Goal: Transaction & Acquisition: Download file/media

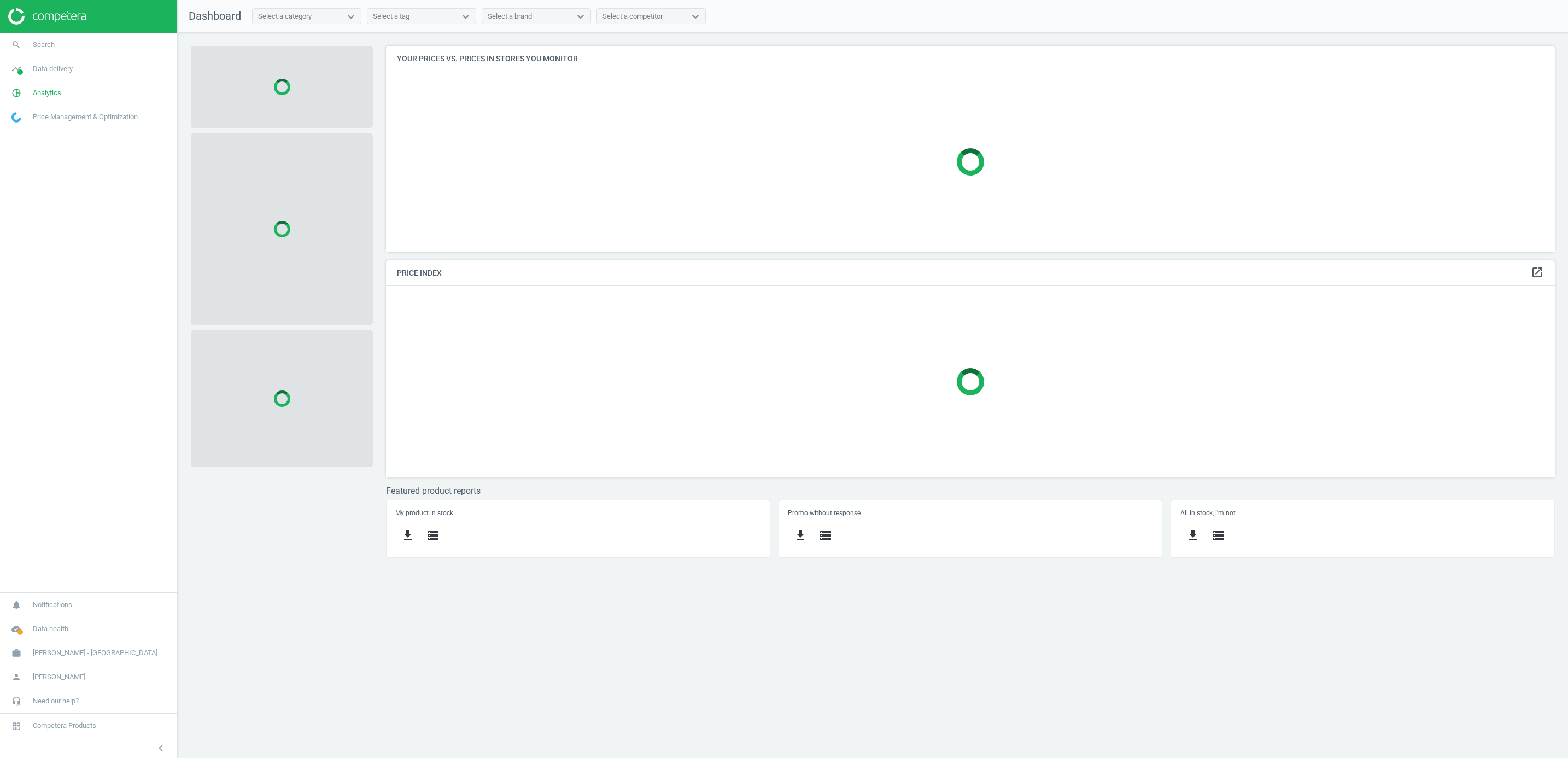
scroll to position [233, 1194]
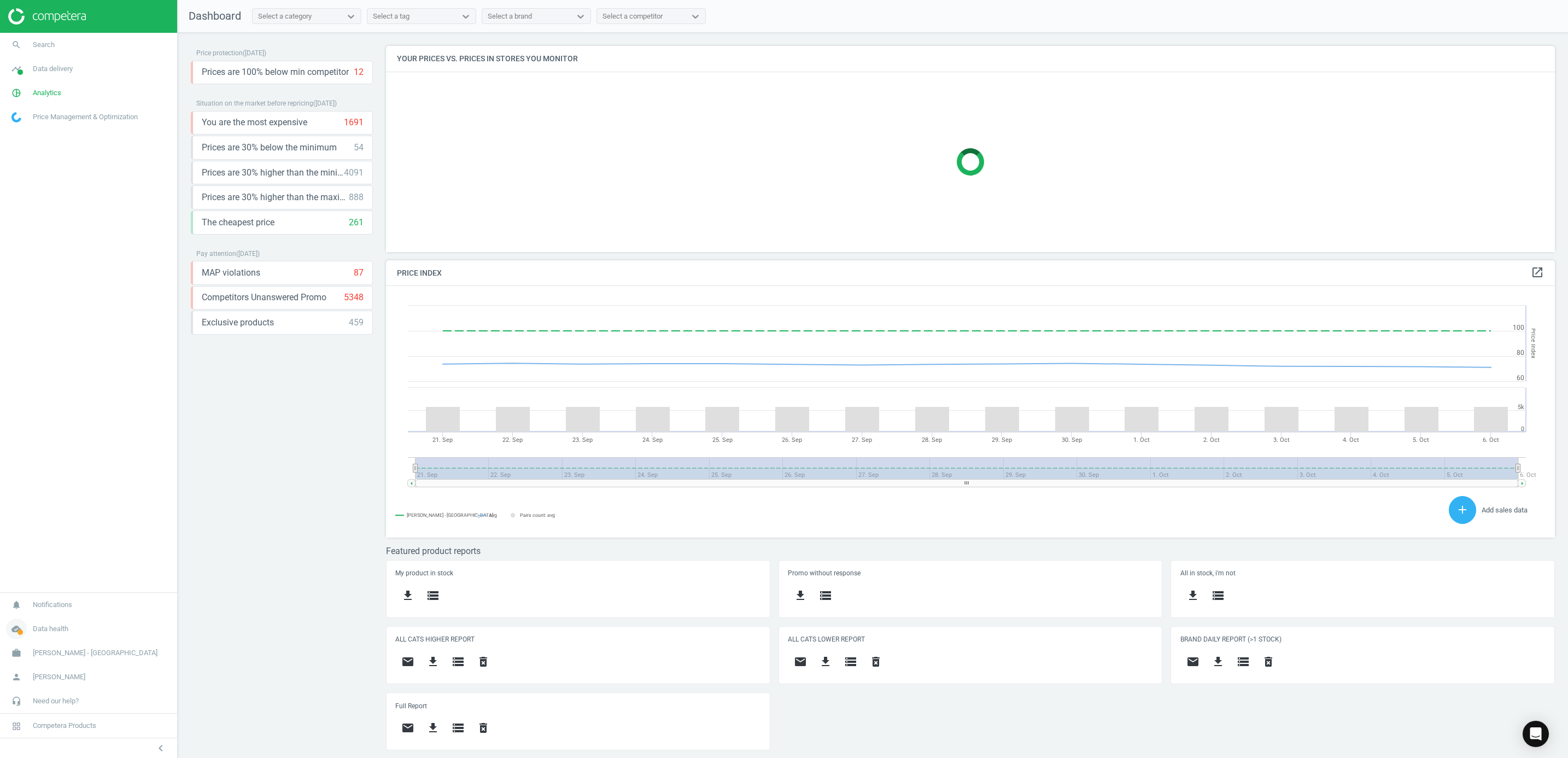
scroll to position [277, 1194]
click at [12, 619] on icon "cloud_done" at bounding box center [16, 628] width 21 height 21
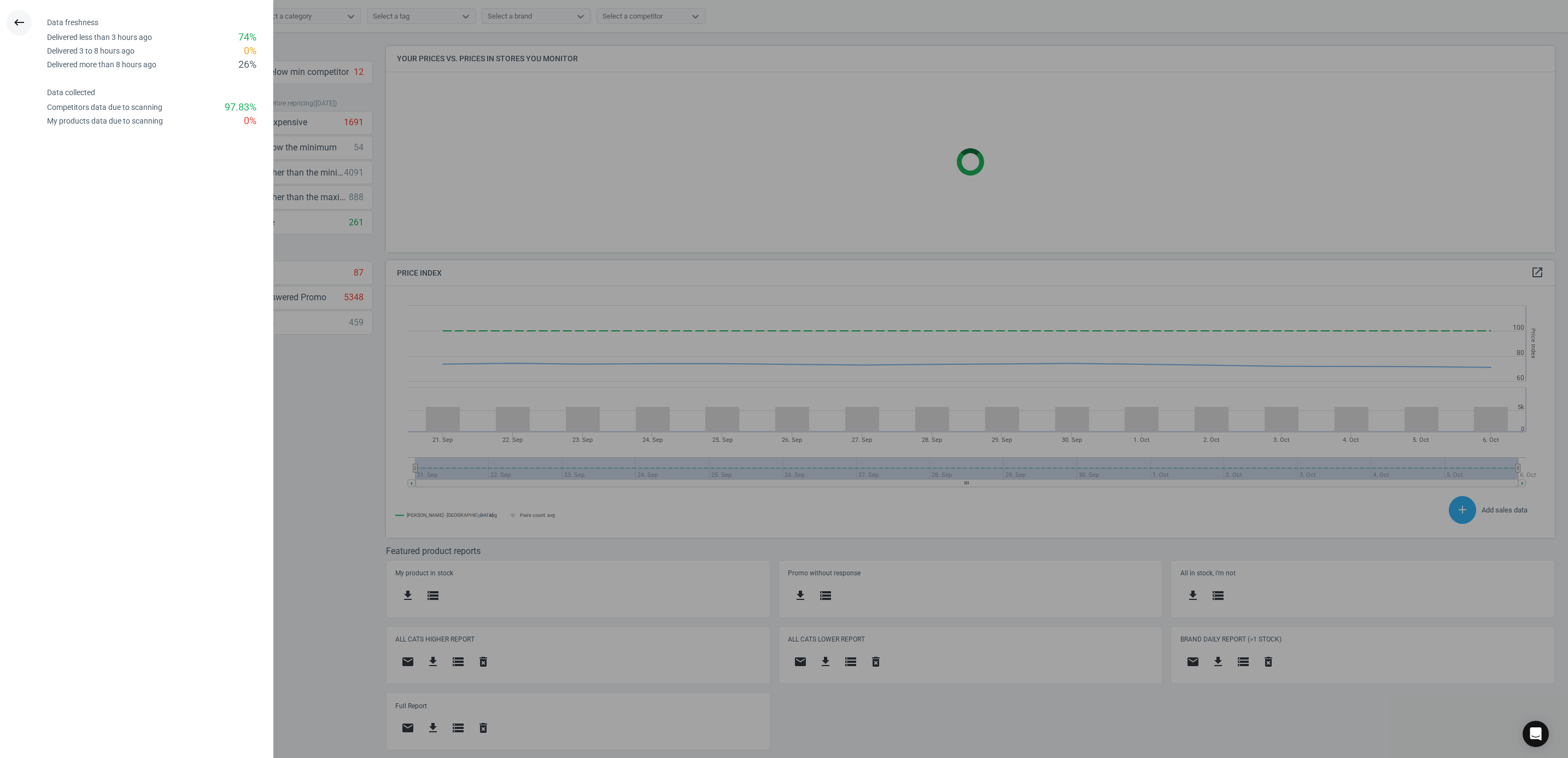
click at [25, 23] on icon "keyboard_backspace" at bounding box center [19, 22] width 13 height 13
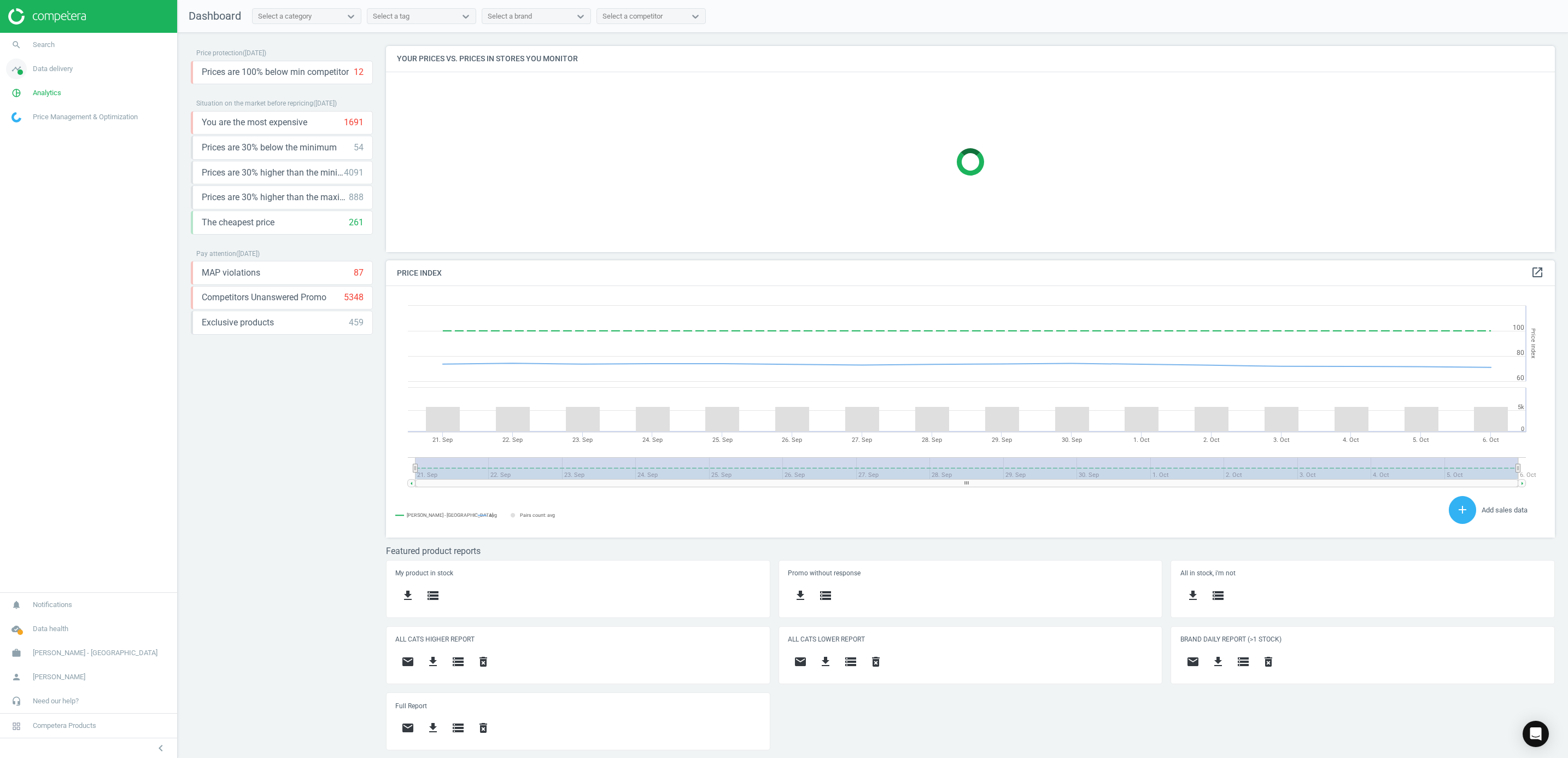
click at [14, 66] on icon "timeline" at bounding box center [16, 68] width 21 height 21
click at [19, 157] on span "Stores" at bounding box center [22, 158] width 19 height 9
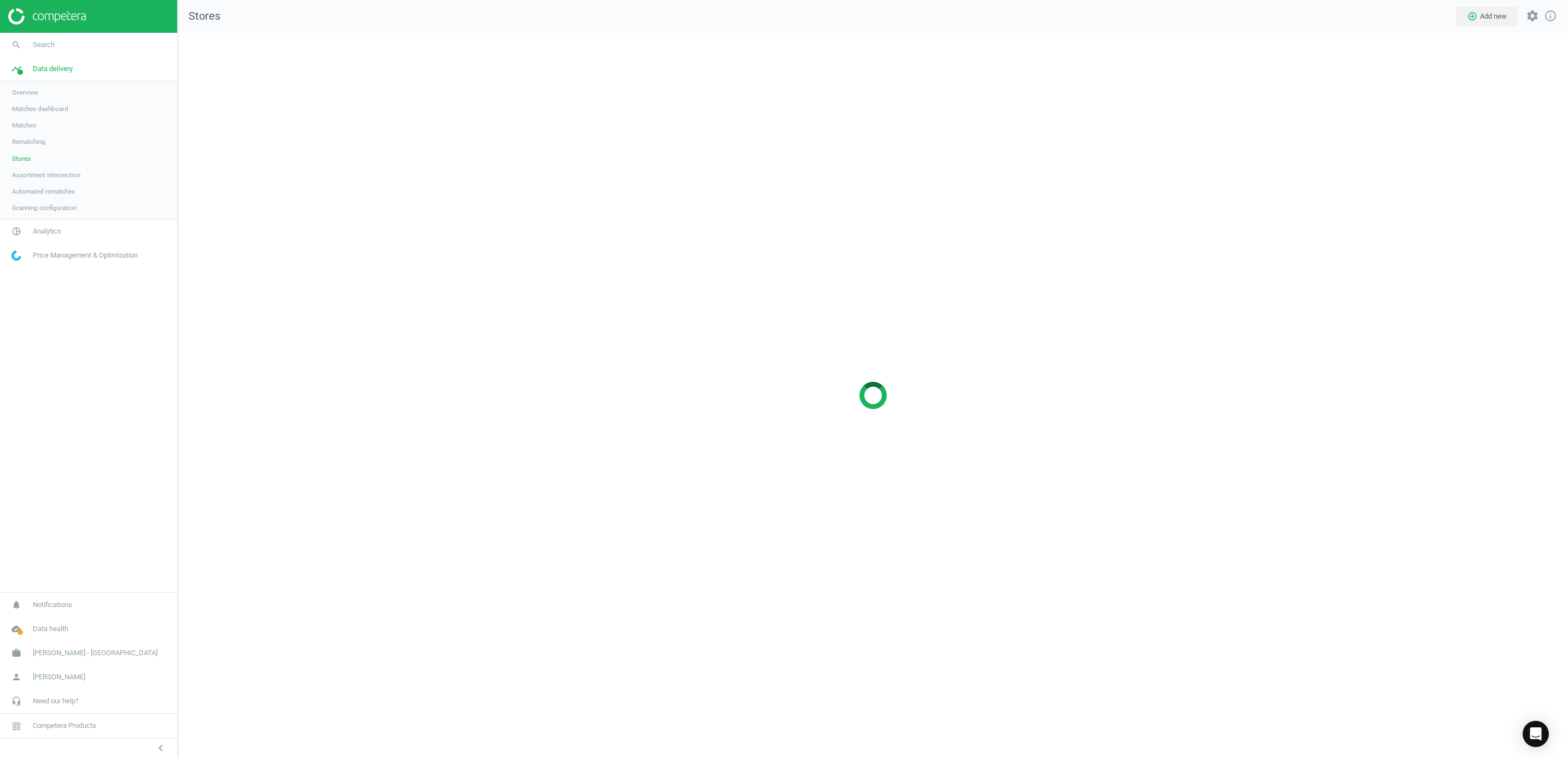
scroll to position [751, 1416]
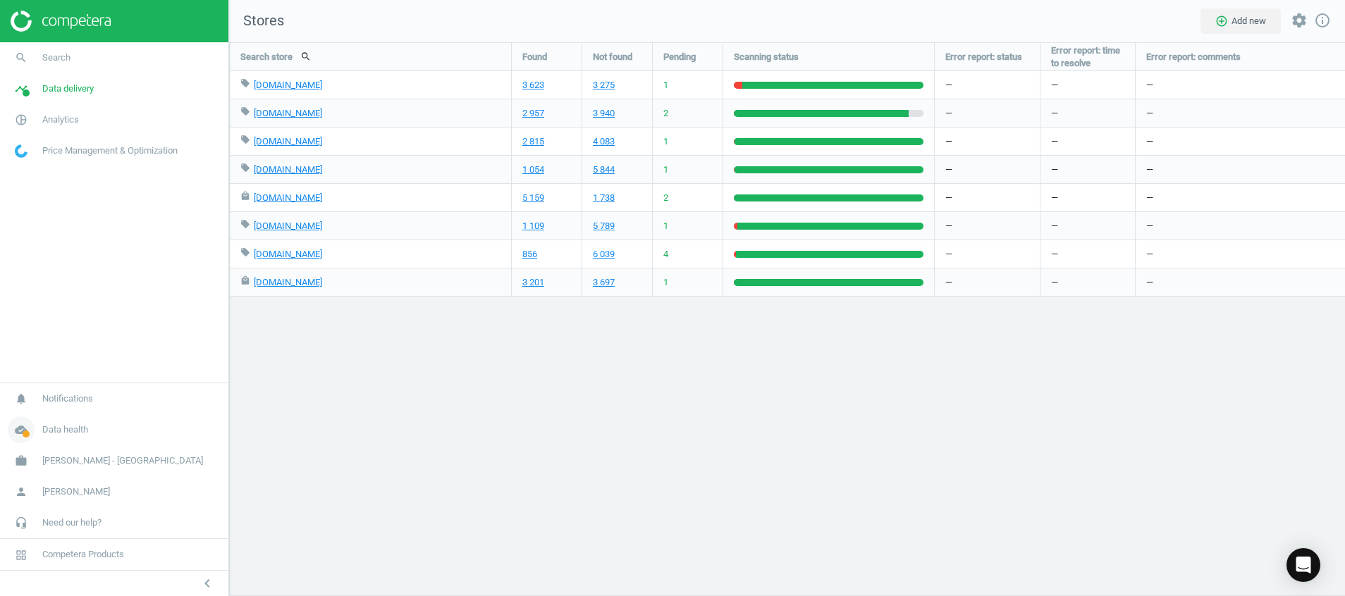
scroll to position [7, 7]
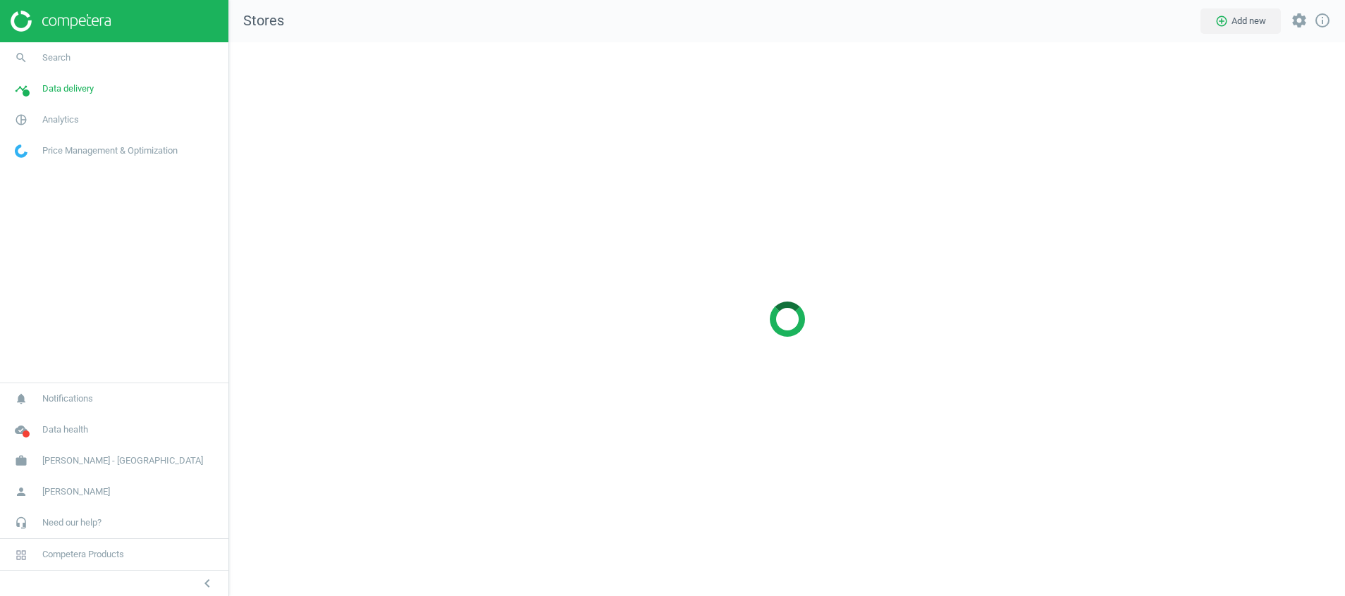
scroll to position [587, 1149]
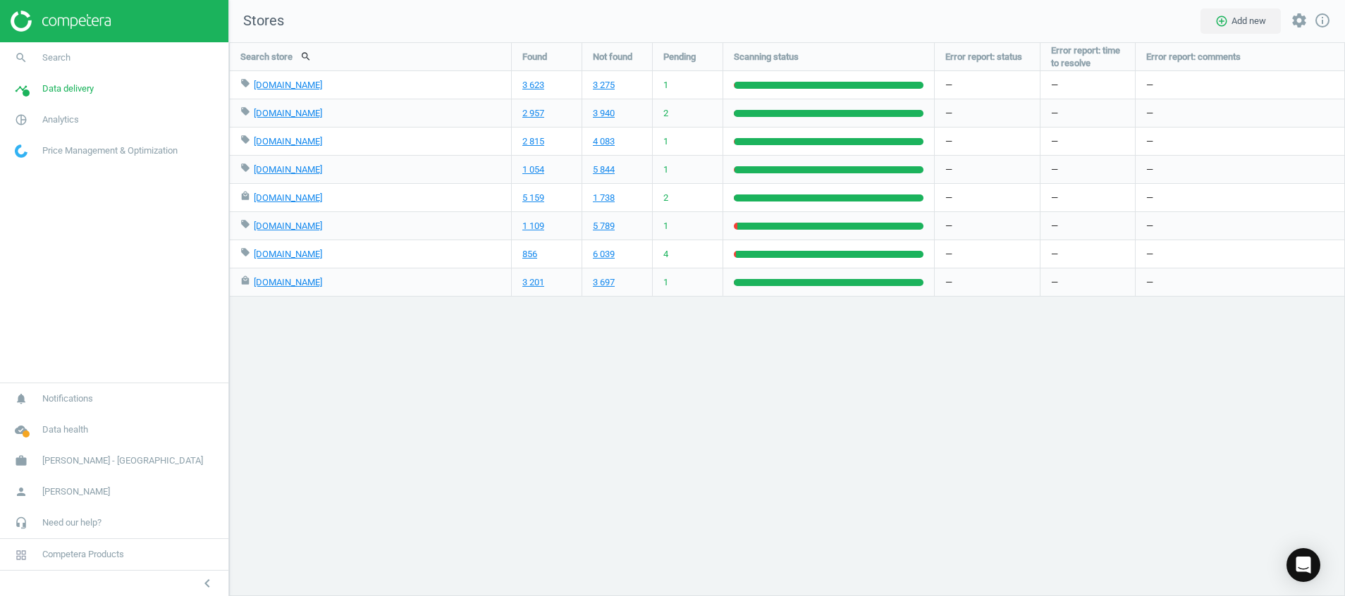
click at [31, 16] on img at bounding box center [61, 21] width 100 height 21
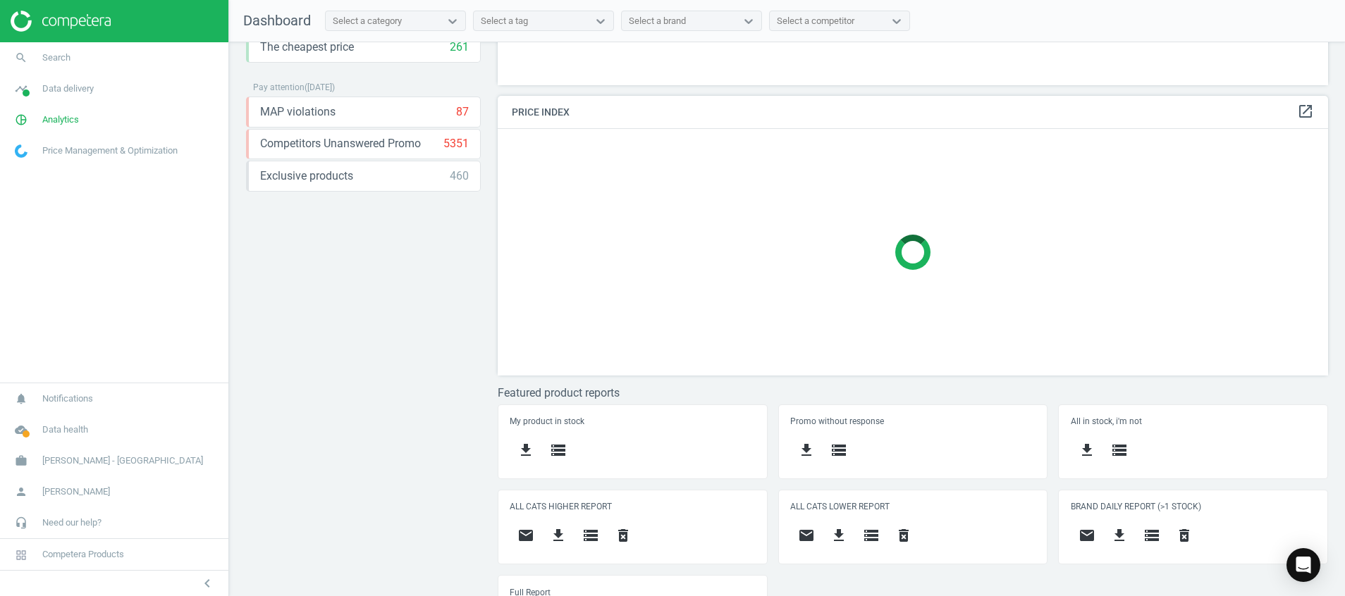
scroll to position [295, 0]
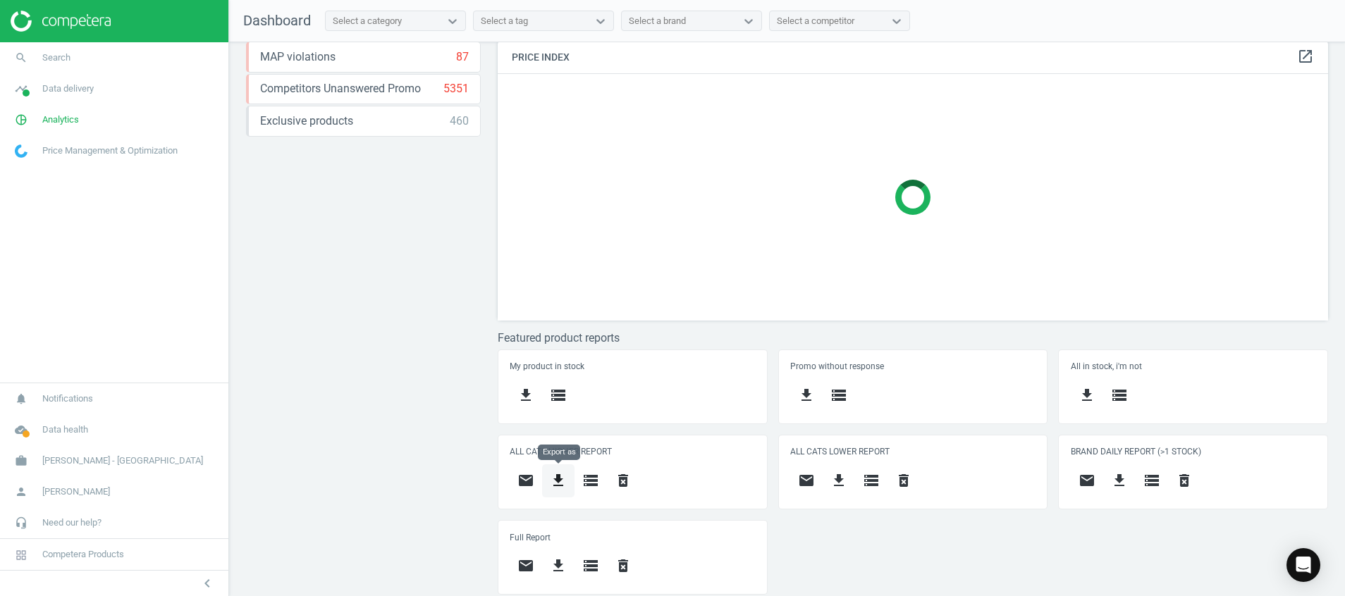
click at [552, 489] on button "get_app" at bounding box center [558, 480] width 32 height 33
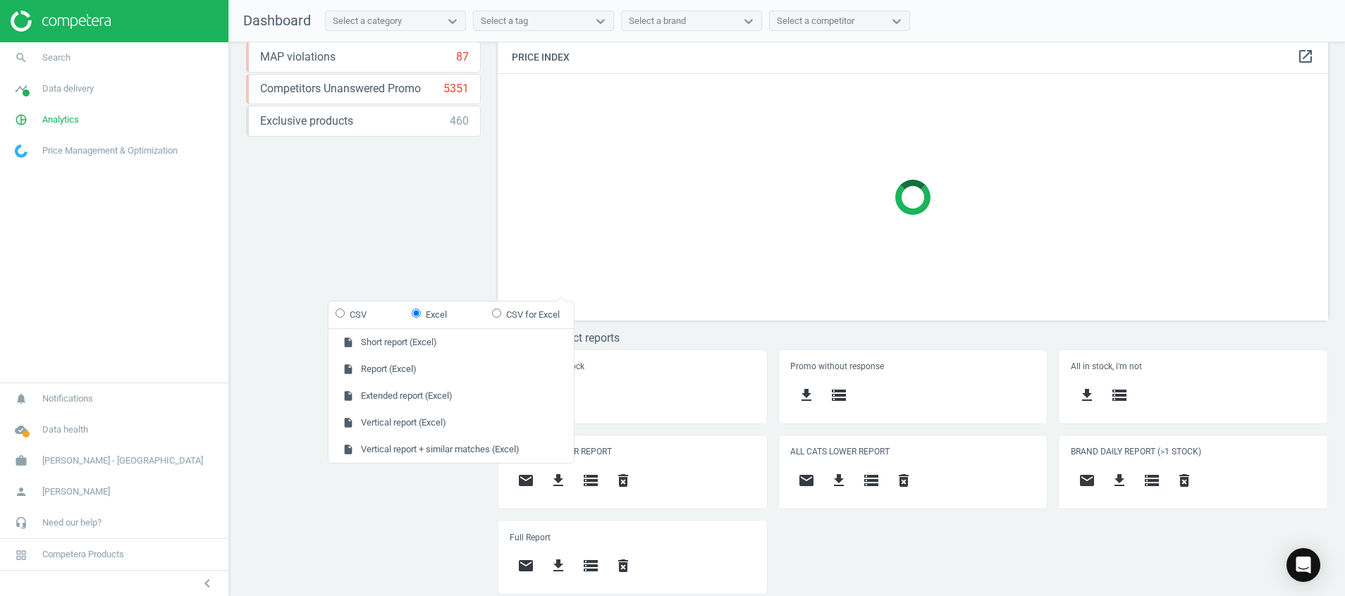
click at [326, 203] on div "Price protection ( [DATE] ) Prices are 100% below min competitor 12 keyboard_ar…" at bounding box center [363, 28] width 235 height 527
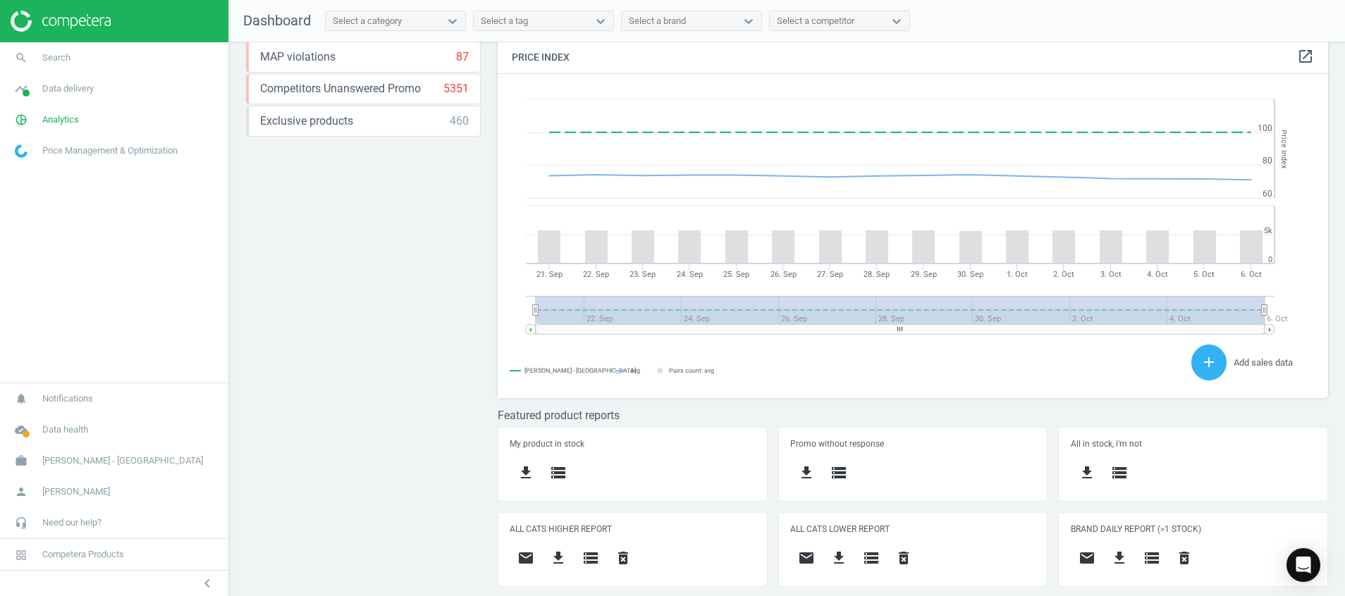
scroll to position [357, 847]
click at [561, 550] on icon "get_app" at bounding box center [558, 558] width 17 height 17
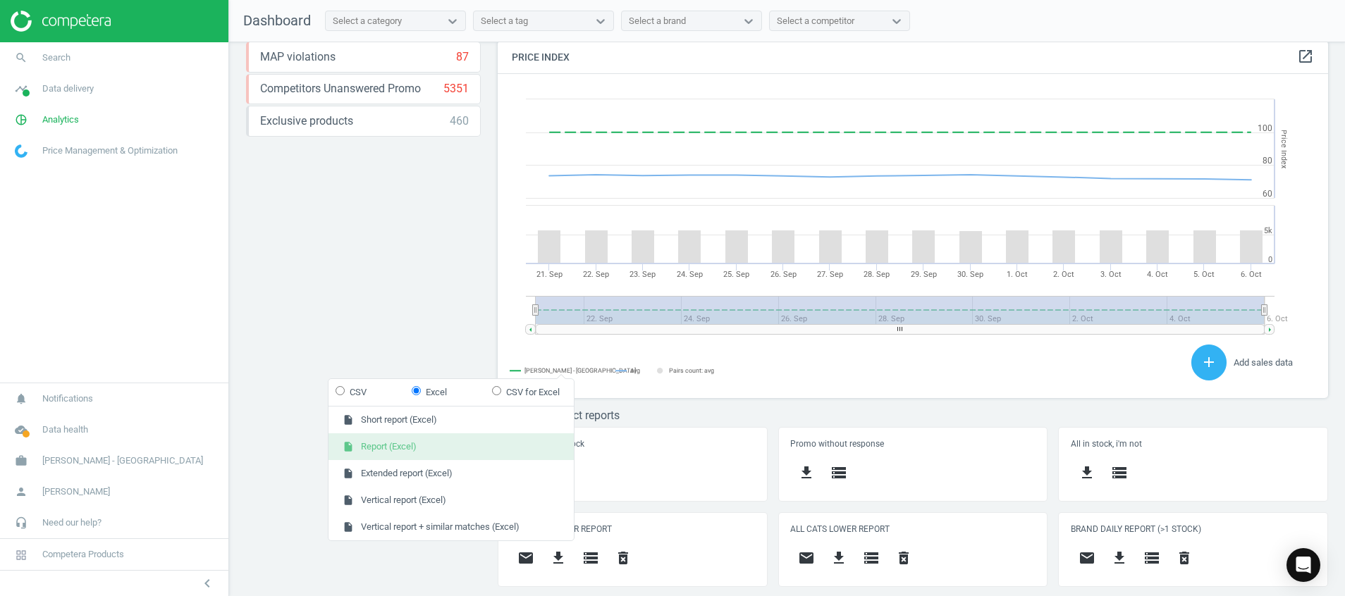
click at [422, 456] on button "insert_drive_file Report (Excel)" at bounding box center [450, 446] width 245 height 27
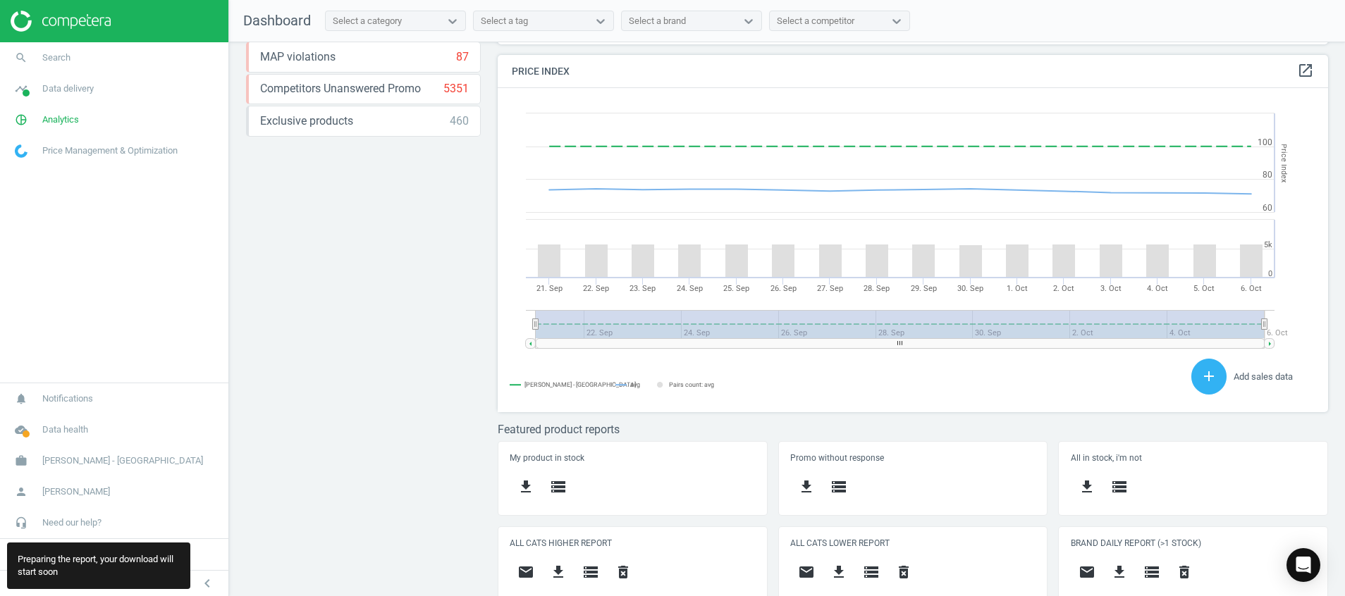
scroll to position [386, 0]
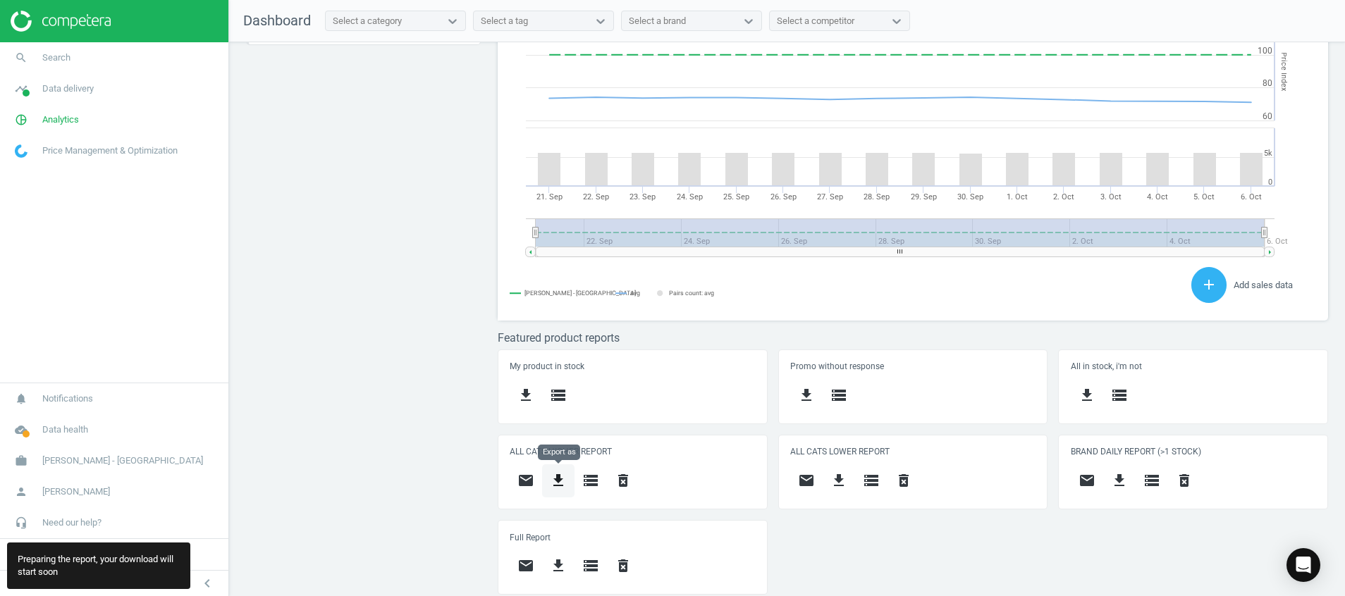
click at [569, 471] on button "get_app" at bounding box center [558, 480] width 32 height 33
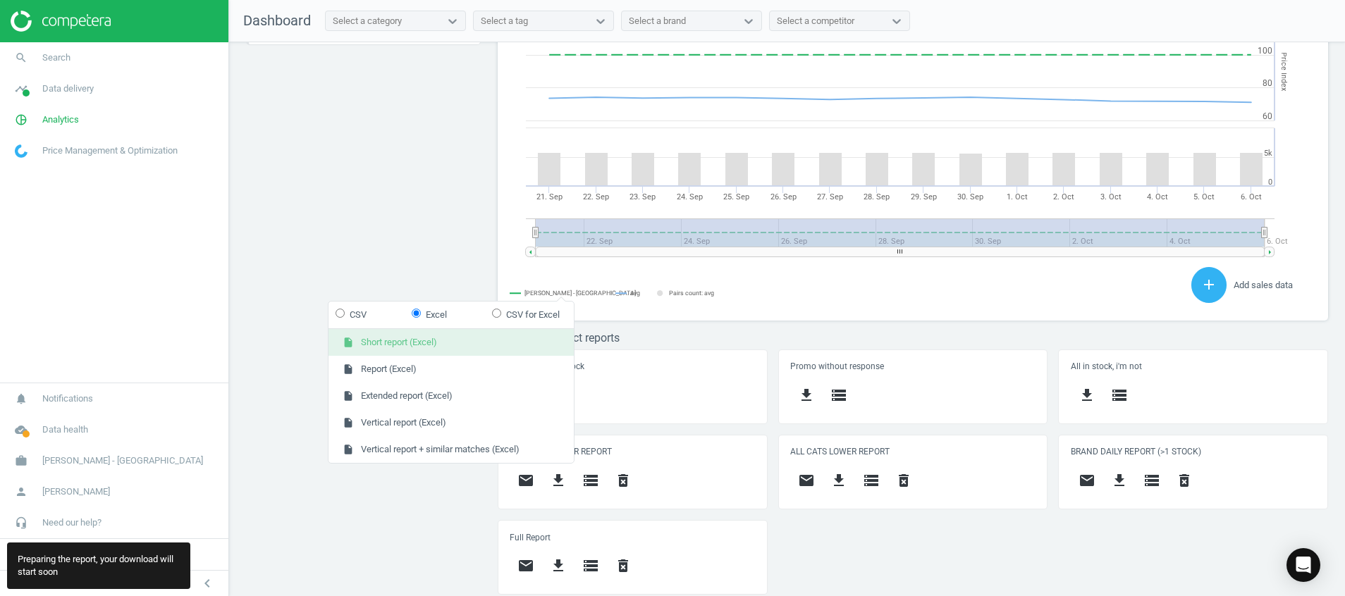
click at [485, 338] on button "insert_drive_file Short report (Excel)" at bounding box center [450, 342] width 245 height 27
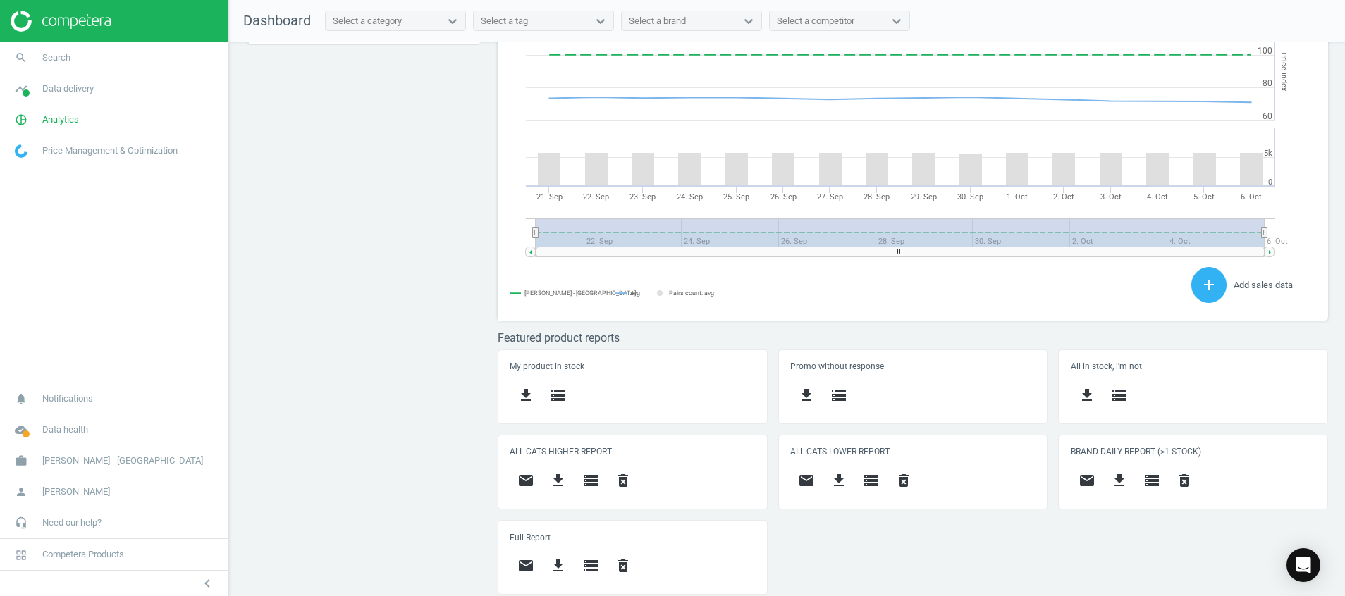
click at [353, 467] on div "Price protection ( [DATE] ) Prices are 100% below min competitor 12 keyboard_ar…" at bounding box center [787, 322] width 1116 height 561
click at [562, 481] on icon "get_app" at bounding box center [558, 480] width 17 height 17
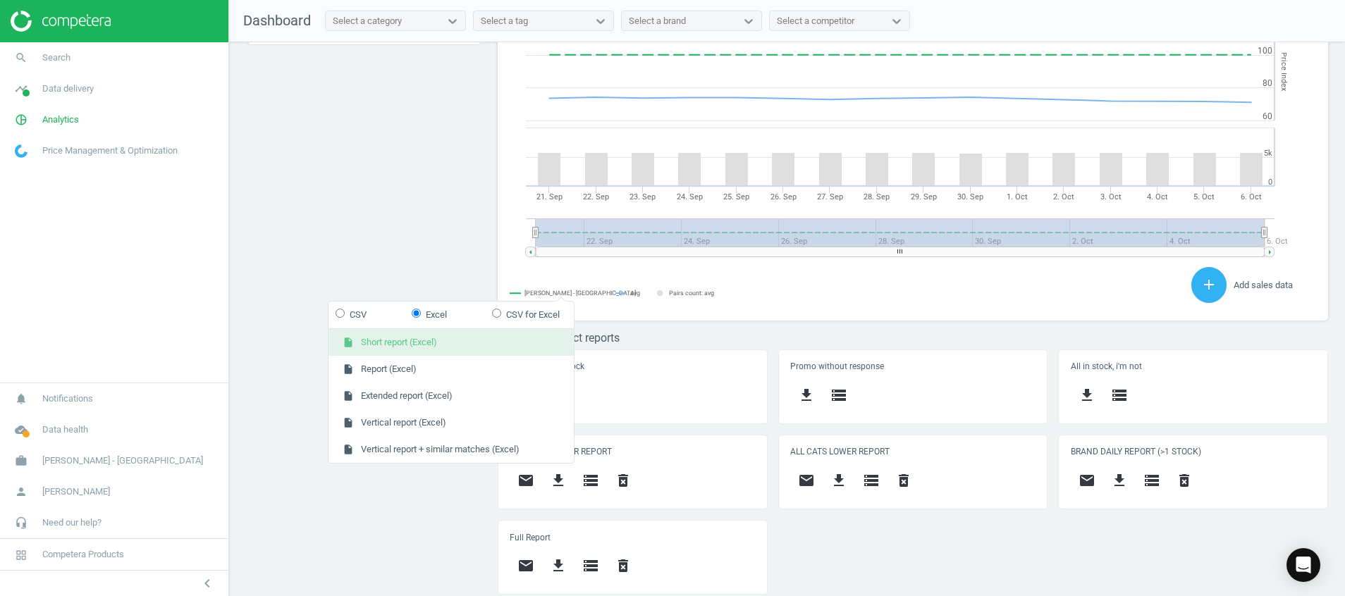
click at [501, 341] on button "insert_drive_file Short report (Excel)" at bounding box center [450, 342] width 245 height 27
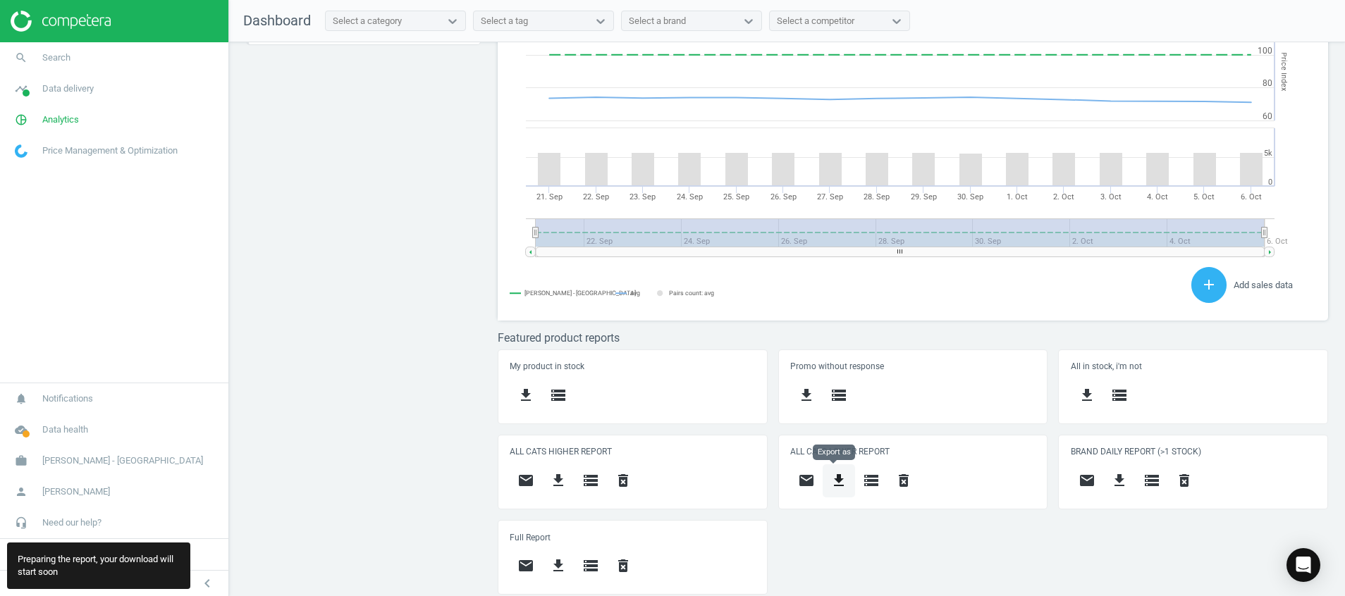
click at [836, 481] on icon "get_app" at bounding box center [838, 480] width 17 height 17
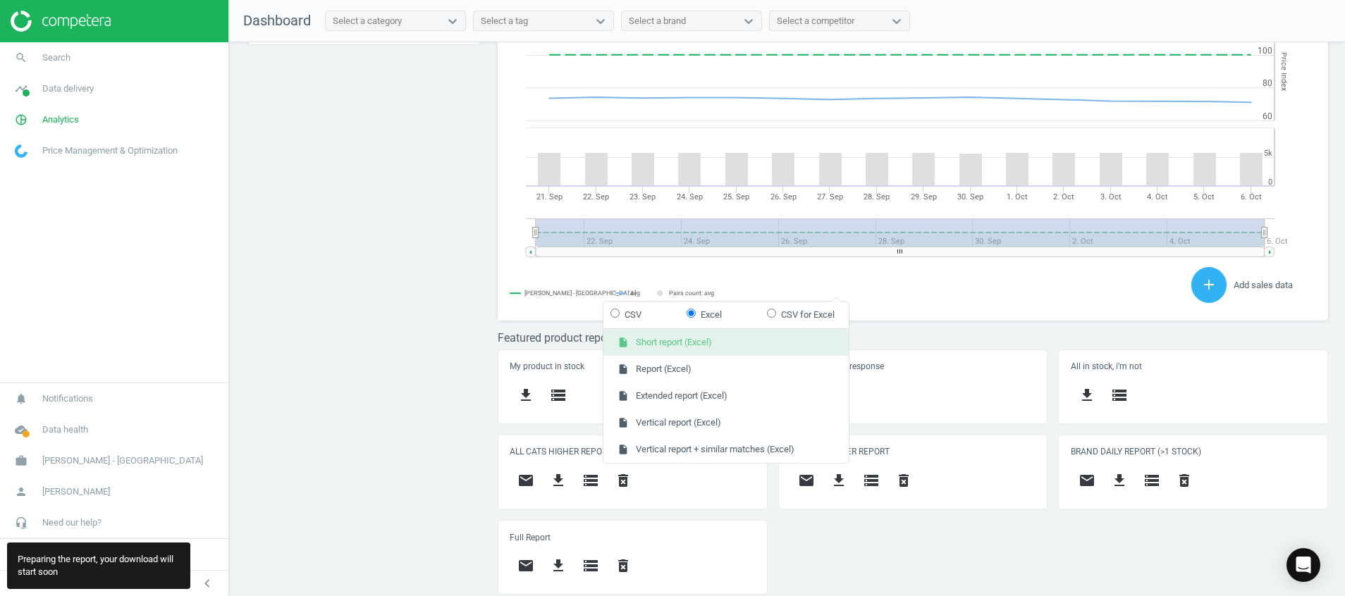
click at [770, 350] on button "insert_drive_file Short report (Excel)" at bounding box center [725, 342] width 245 height 27
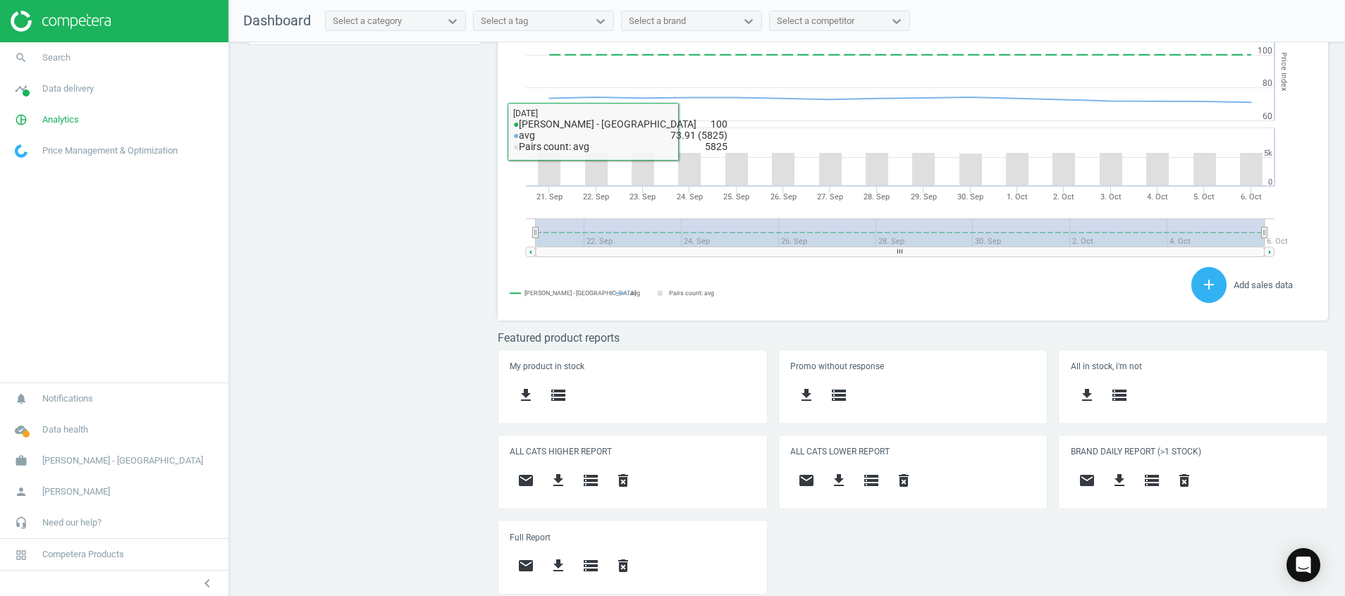
click at [323, 393] on div "Price protection ( [DATE] ) Prices are 100% below min competitor 12 keyboard_ar…" at bounding box center [787, 322] width 1116 height 561
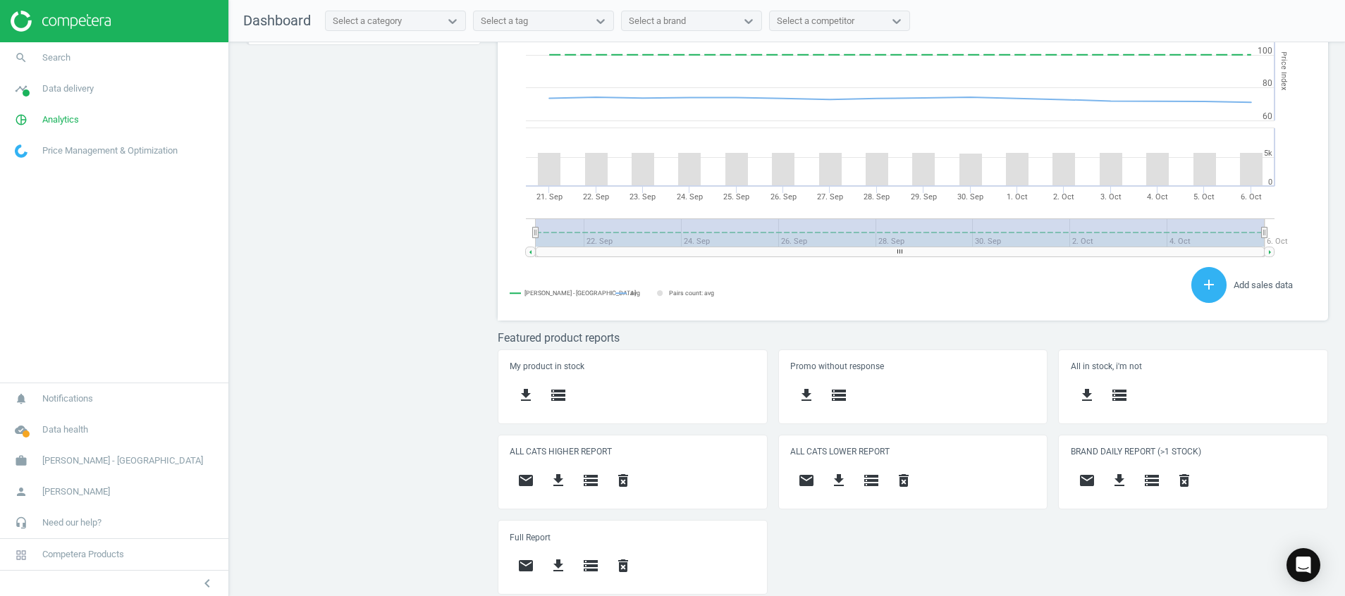
scroll to position [357, 847]
